Goal: Task Accomplishment & Management: Complete application form

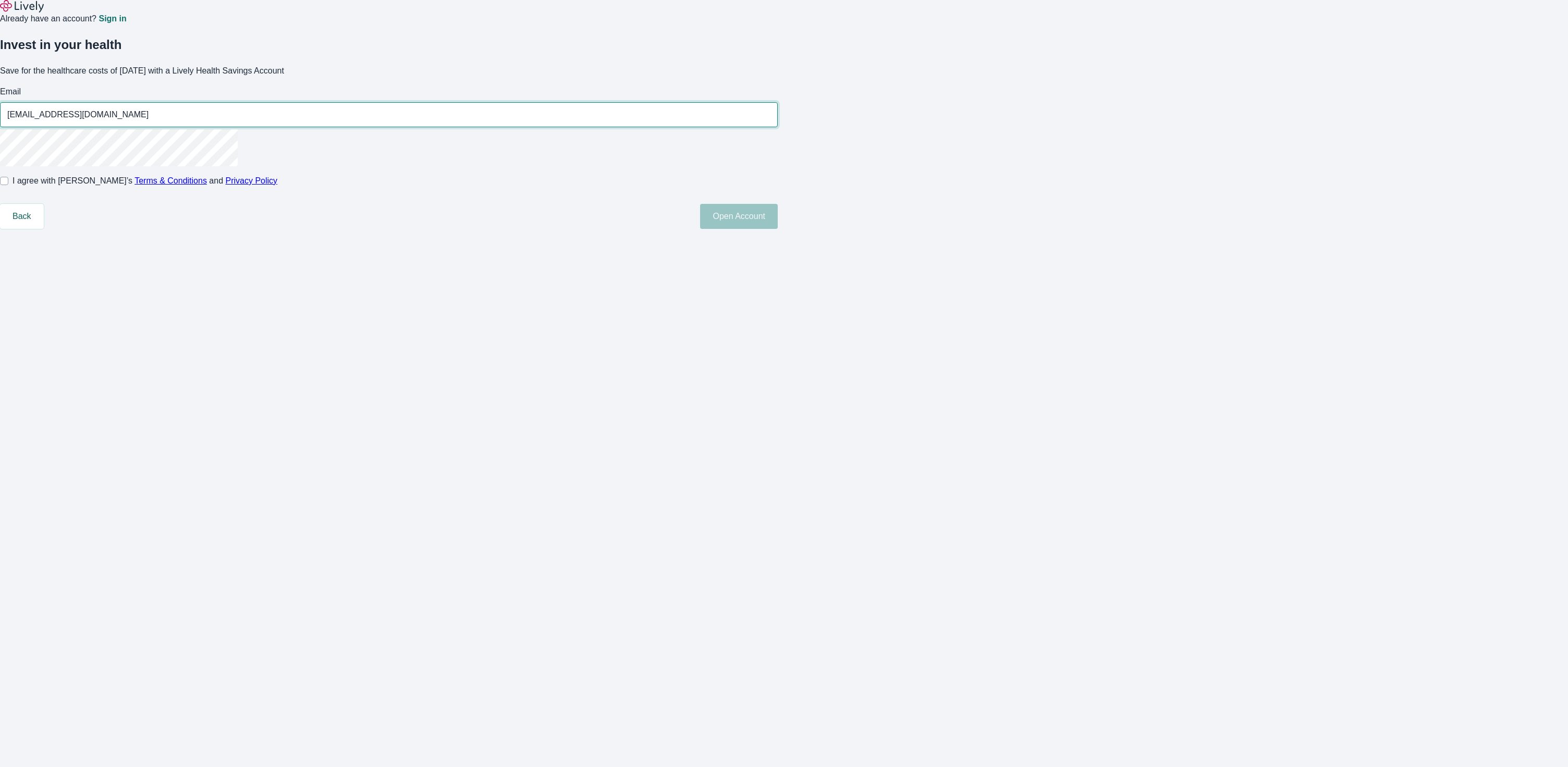
click at [723, 126] on input "[EMAIL_ADDRESS][DOMAIN_NAME]" at bounding box center [389, 114] width 778 height 21
click at [727, 126] on input "[EMAIL_ADDRESS][DOMAIN_NAME]" at bounding box center [389, 114] width 778 height 21
type input "[EMAIL_ADDRESS][DOMAIN_NAME]"
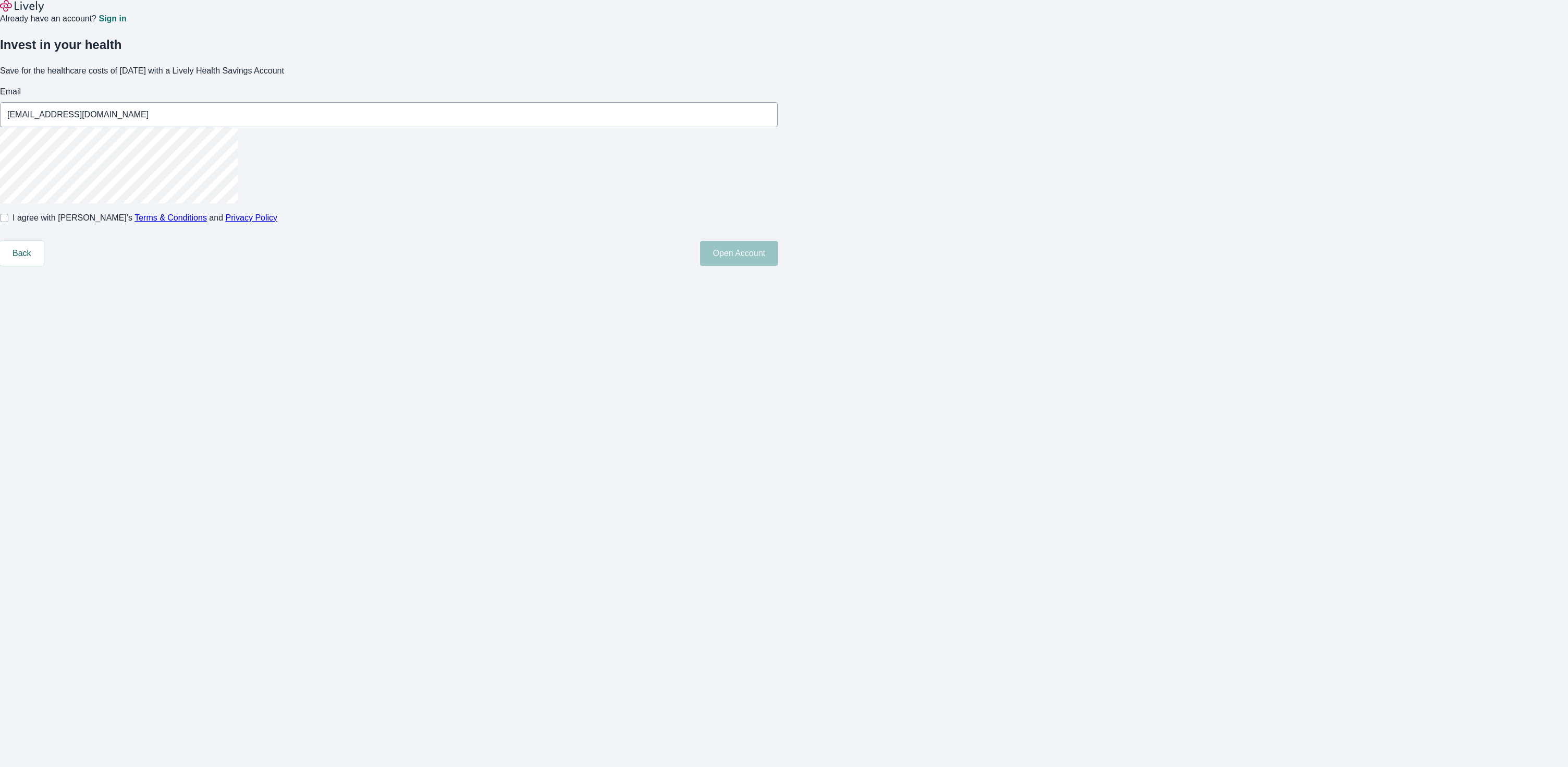
click at [278, 224] on label "I agree with Lively’s Terms & Conditions and Privacy Policy" at bounding box center [138, 218] width 278 height 13
click at [9, 222] on input "I agree with Lively’s Terms & Conditions and Privacy Policy" at bounding box center [4, 218] width 9 height 9
checkbox input "true"
click at [778, 266] on button "Open Account" at bounding box center [739, 253] width 78 height 26
